Goal: Task Accomplishment & Management: Manage account settings

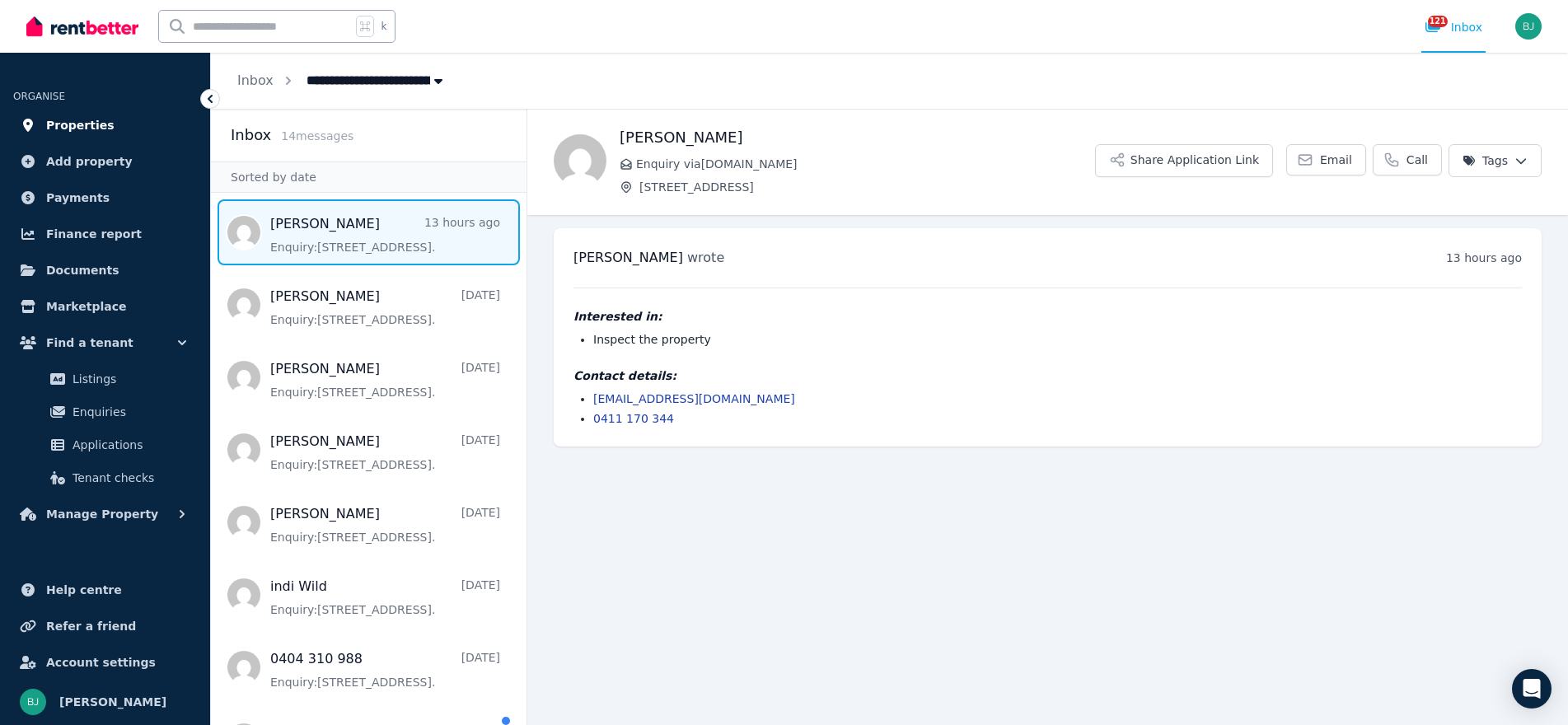
click at [88, 134] on span "Properties" at bounding box center [80, 125] width 68 height 20
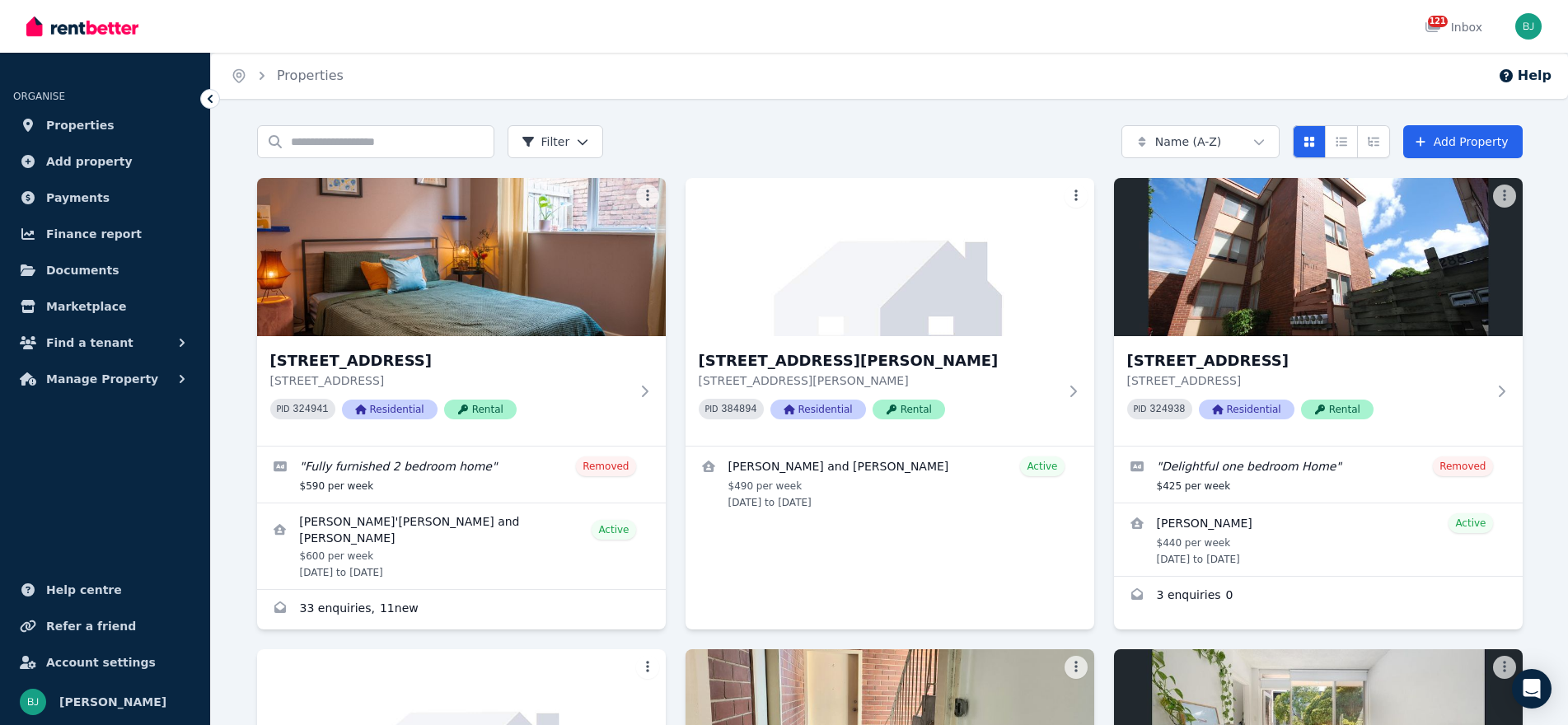
click at [1203, 134] on html "Open main menu 121 Inbox Open user menu ORGANISE Properties Add property Paymen…" at bounding box center [784, 362] width 1568 height 725
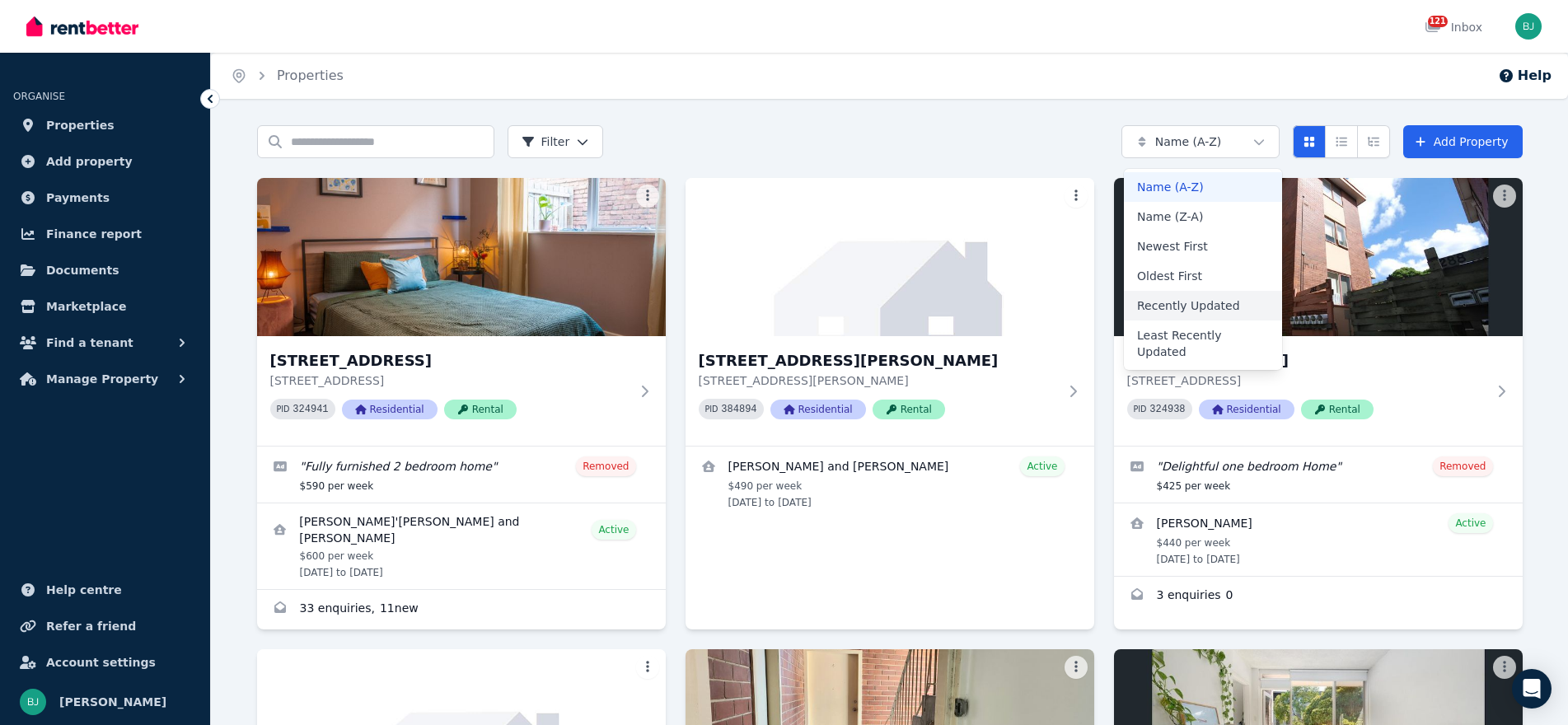
click at [1226, 311] on div "Recently Updated" at bounding box center [1203, 306] width 158 height 30
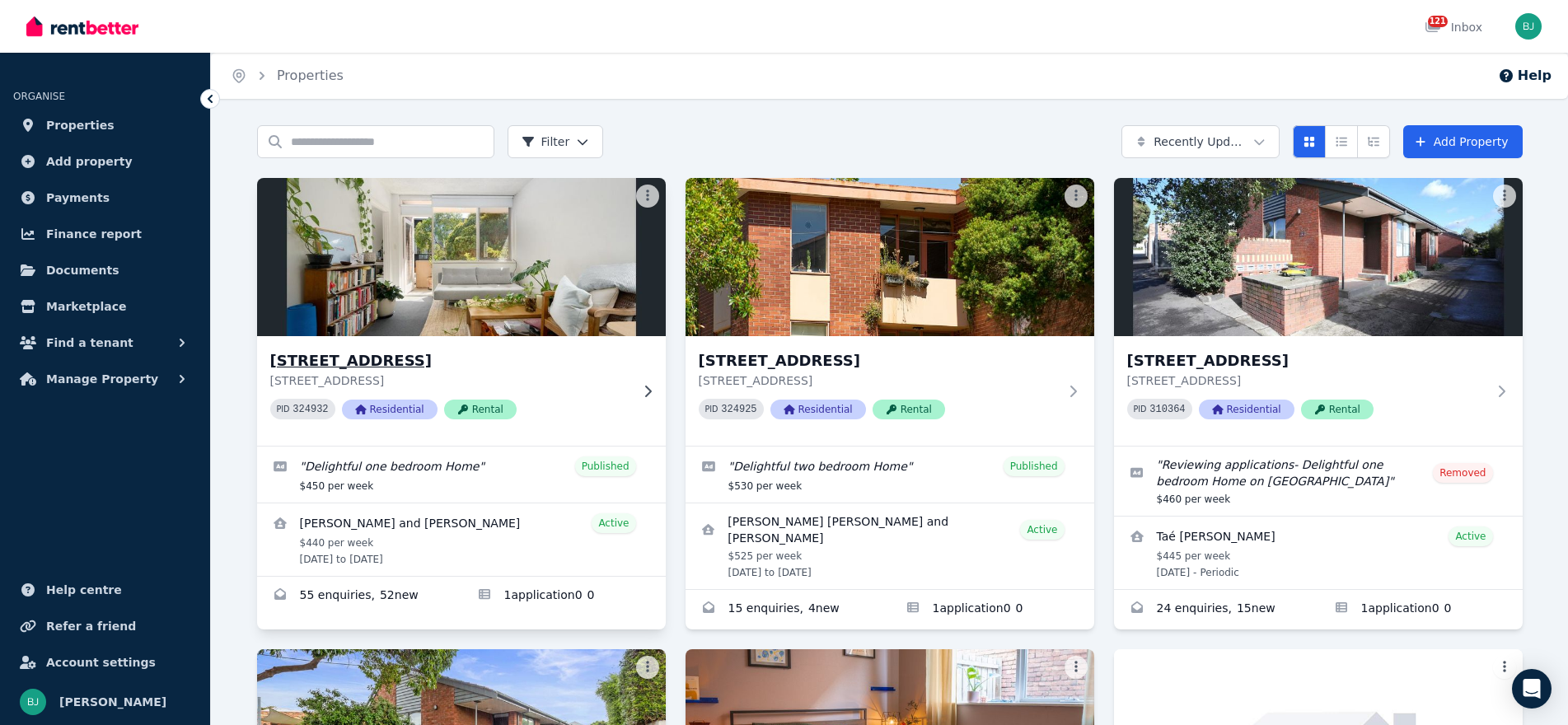
click at [644, 375] on div "[STREET_ADDRESS] PID 324932 Residential Rental" at bounding box center [461, 391] width 409 height 110
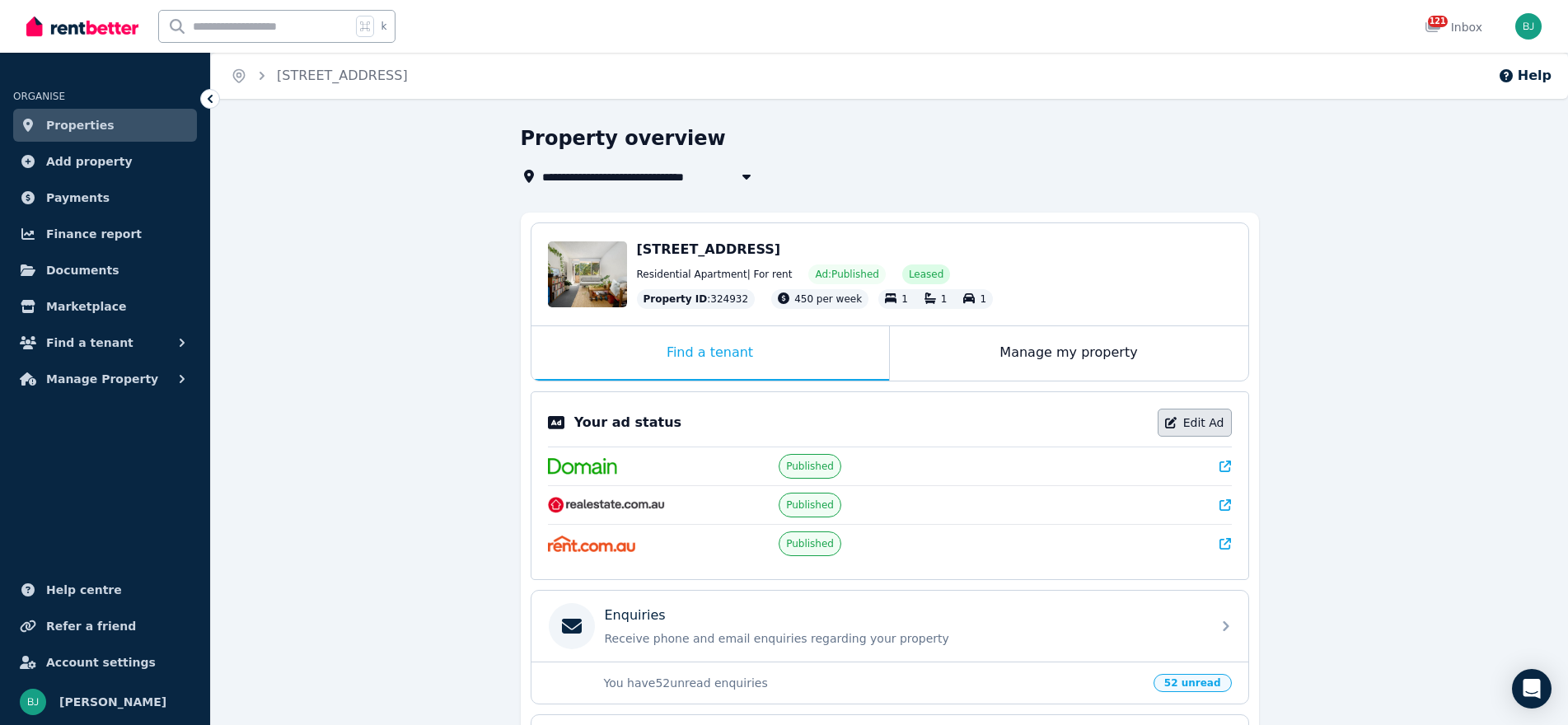
click at [1185, 422] on link "Edit Ad" at bounding box center [1194, 423] width 75 height 28
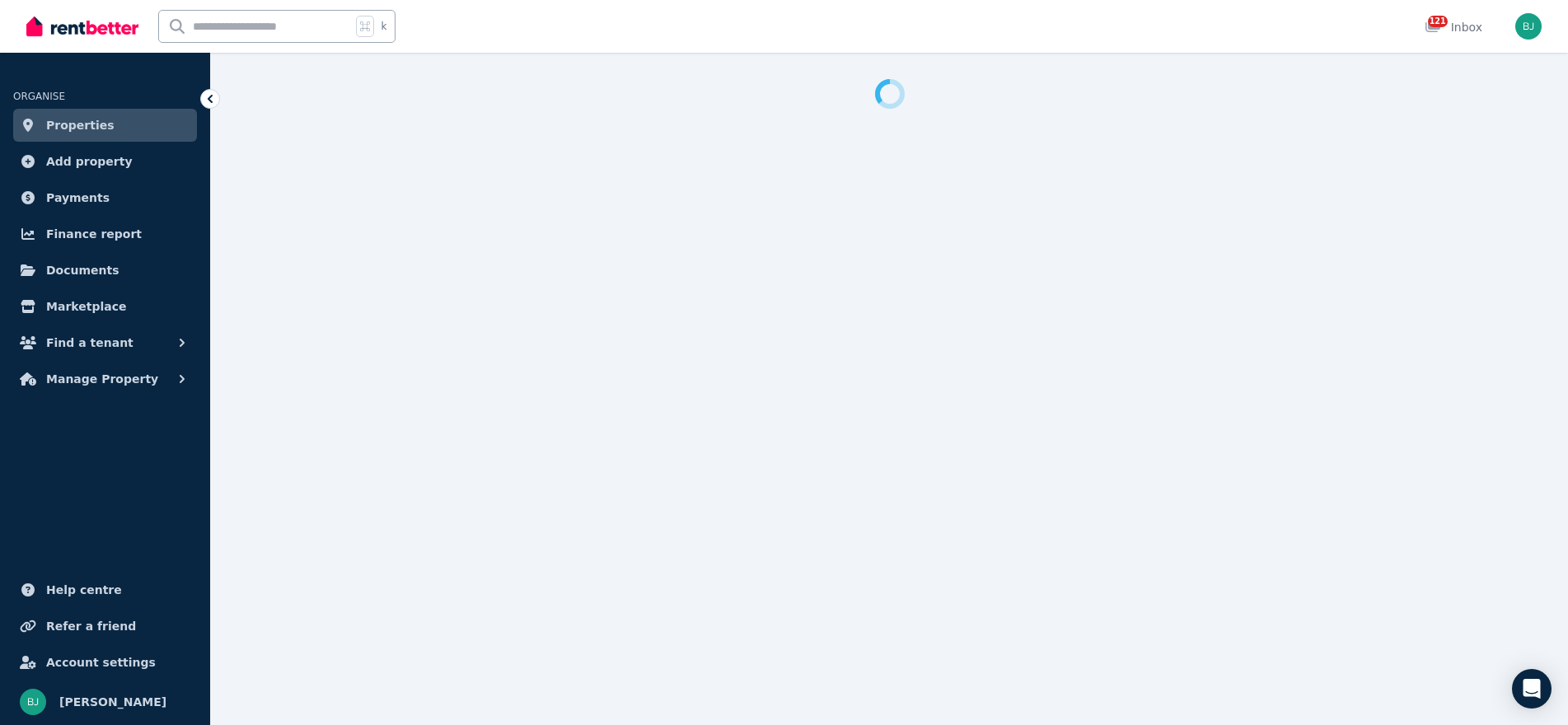
select select "**********"
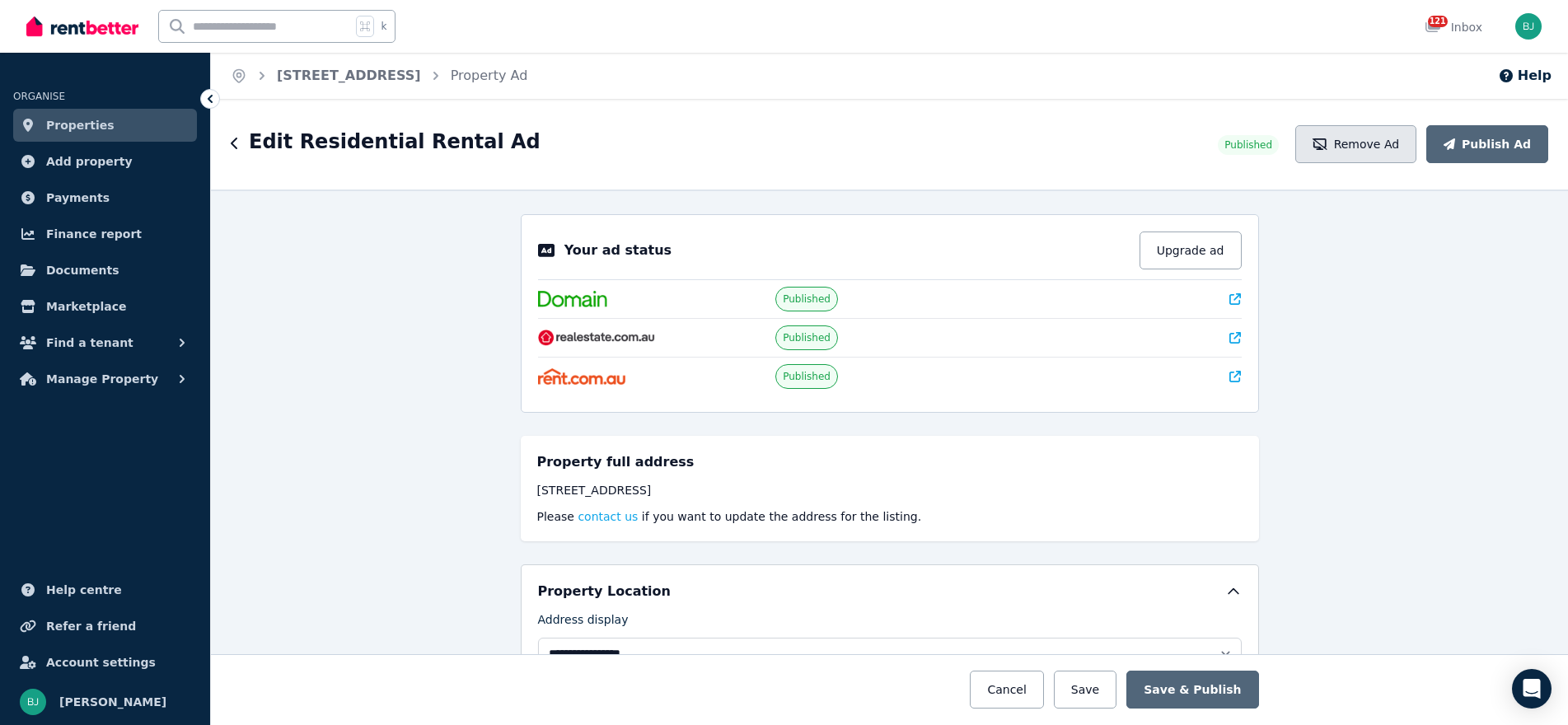
click at [1382, 140] on button "Remove Ad" at bounding box center [1356, 144] width 121 height 38
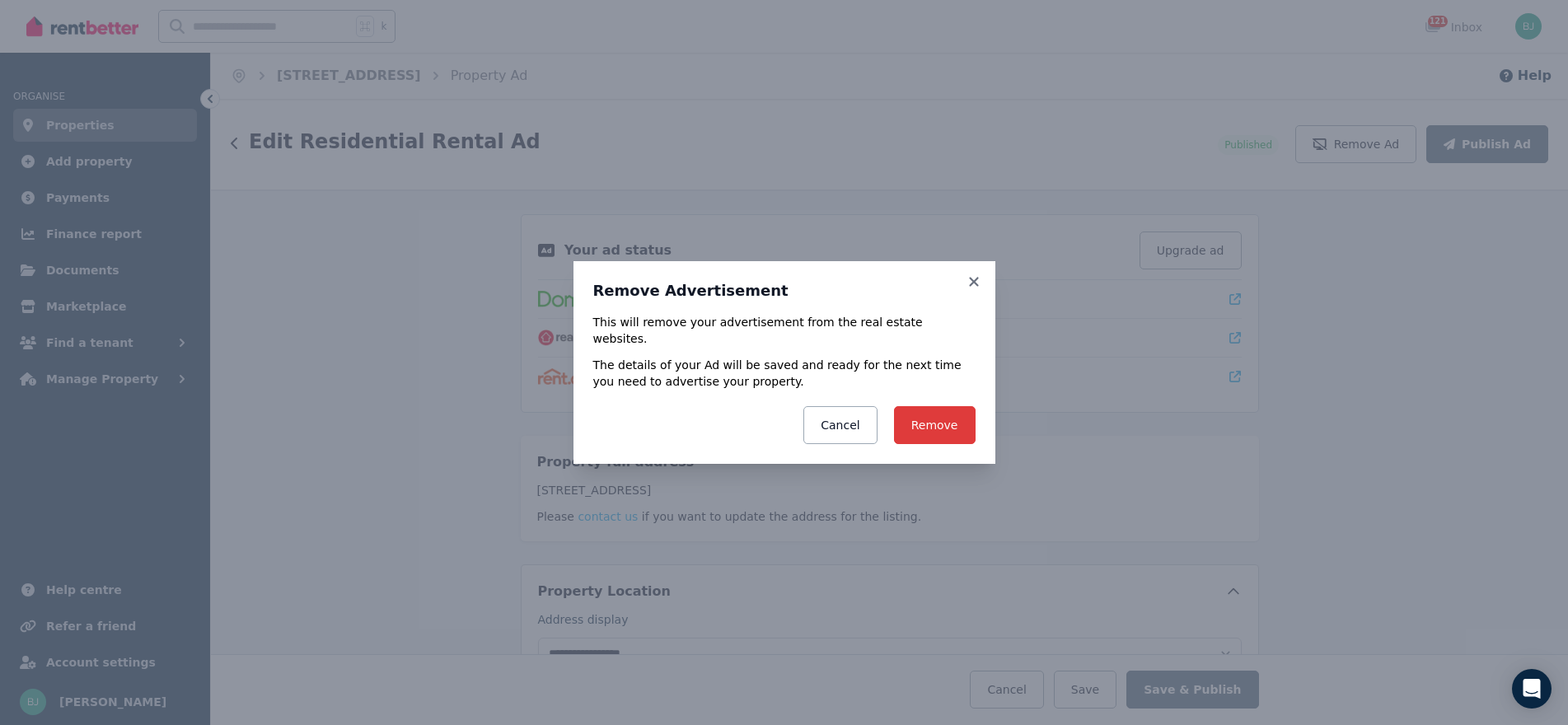
click at [937, 410] on button "Remove" at bounding box center [934, 425] width 82 height 38
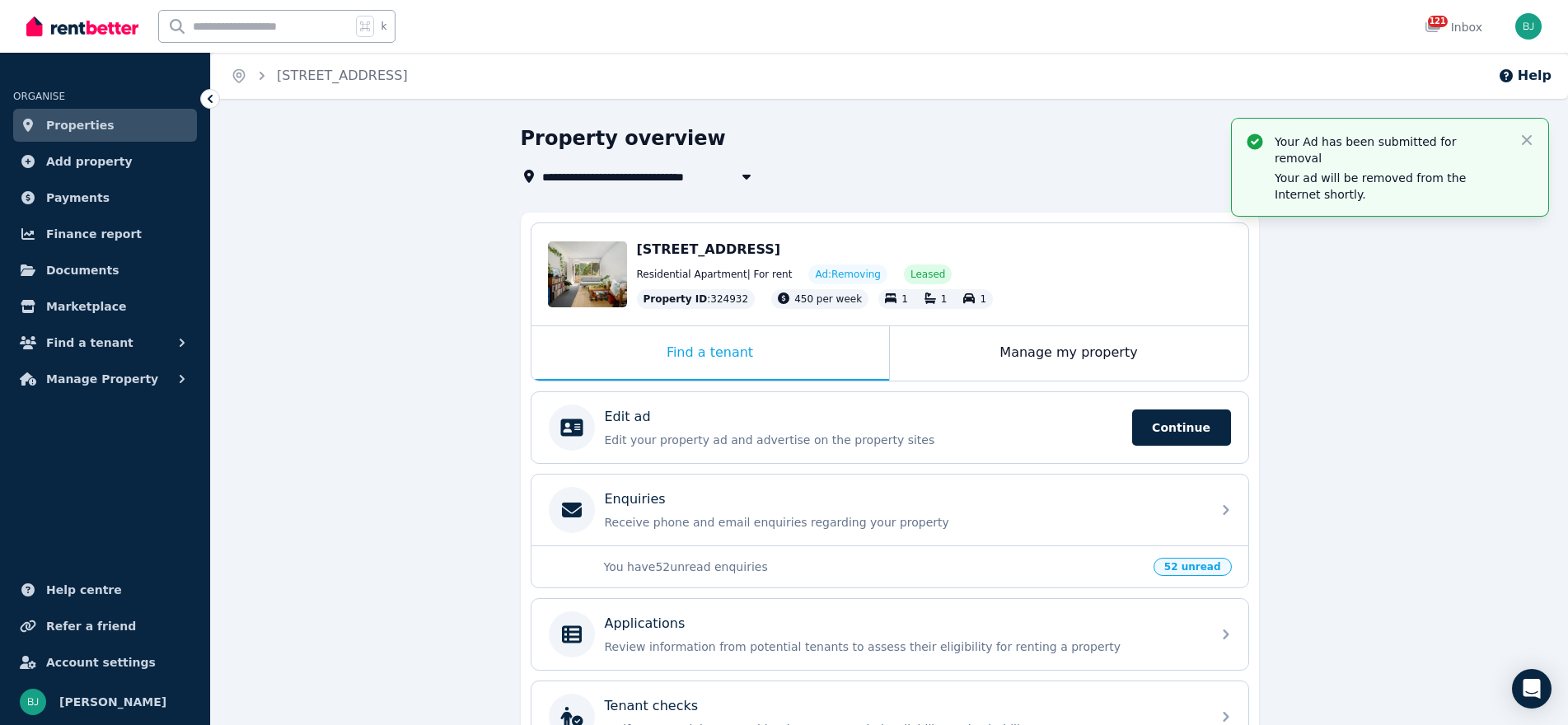
click at [77, 117] on span "Properties" at bounding box center [80, 125] width 68 height 20
